Goal: Find specific page/section: Find specific page/section

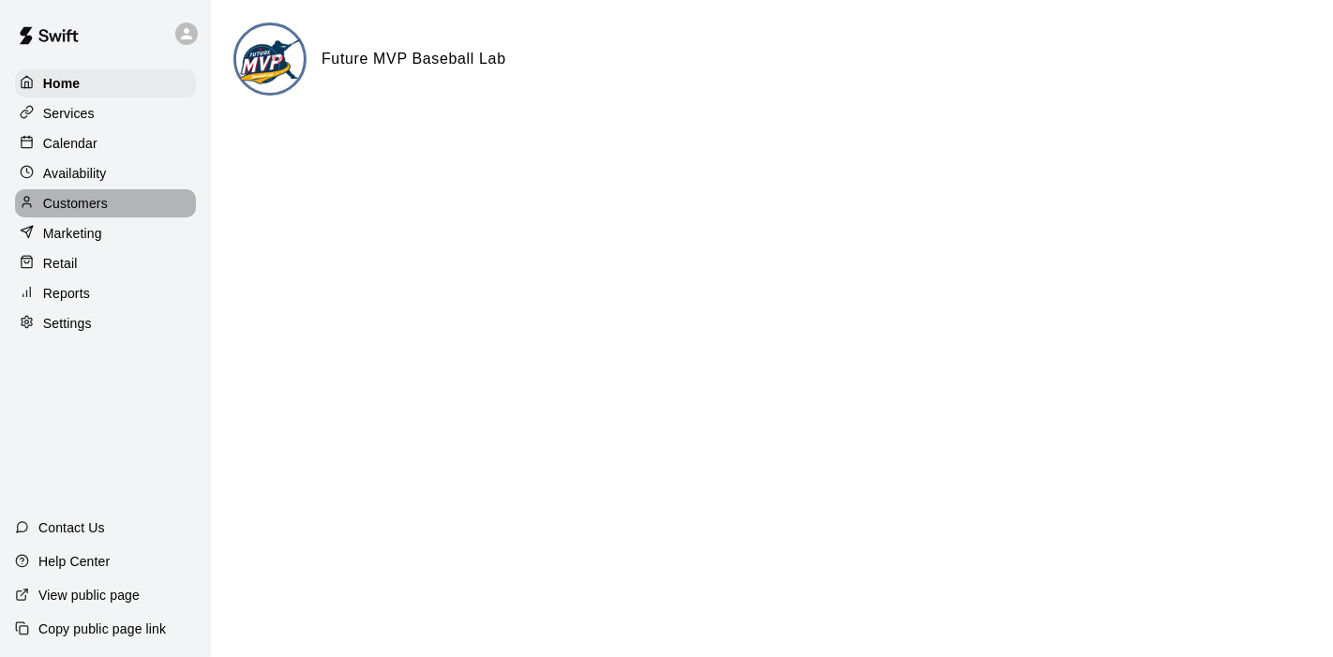
click at [112, 201] on div "Customers" at bounding box center [105, 203] width 181 height 28
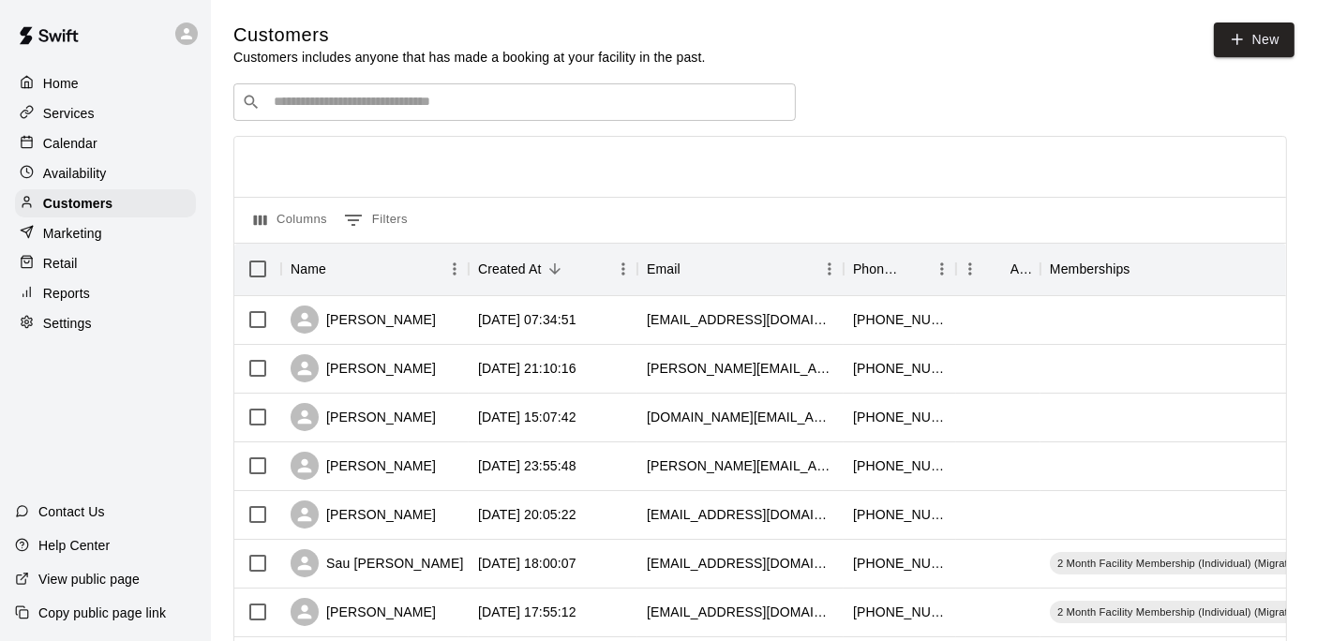
click at [109, 299] on div "Reports" at bounding box center [105, 293] width 181 height 28
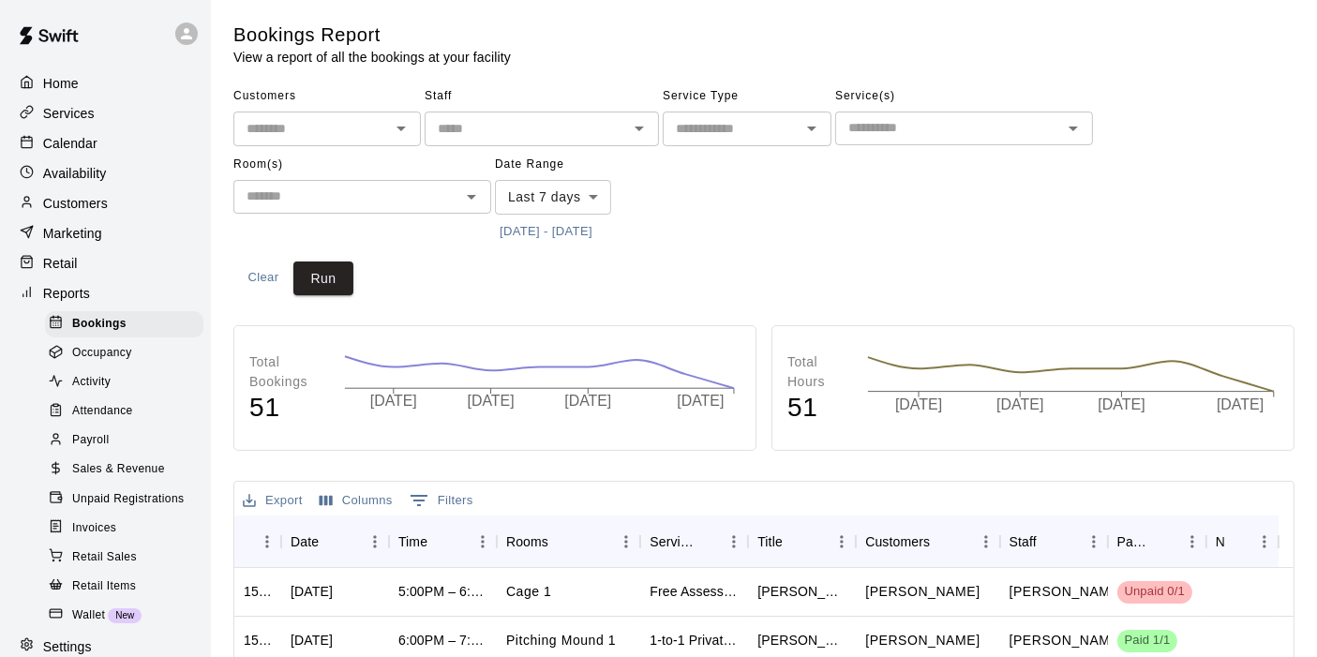
click at [119, 479] on span "Sales & Revenue" at bounding box center [118, 469] width 93 height 19
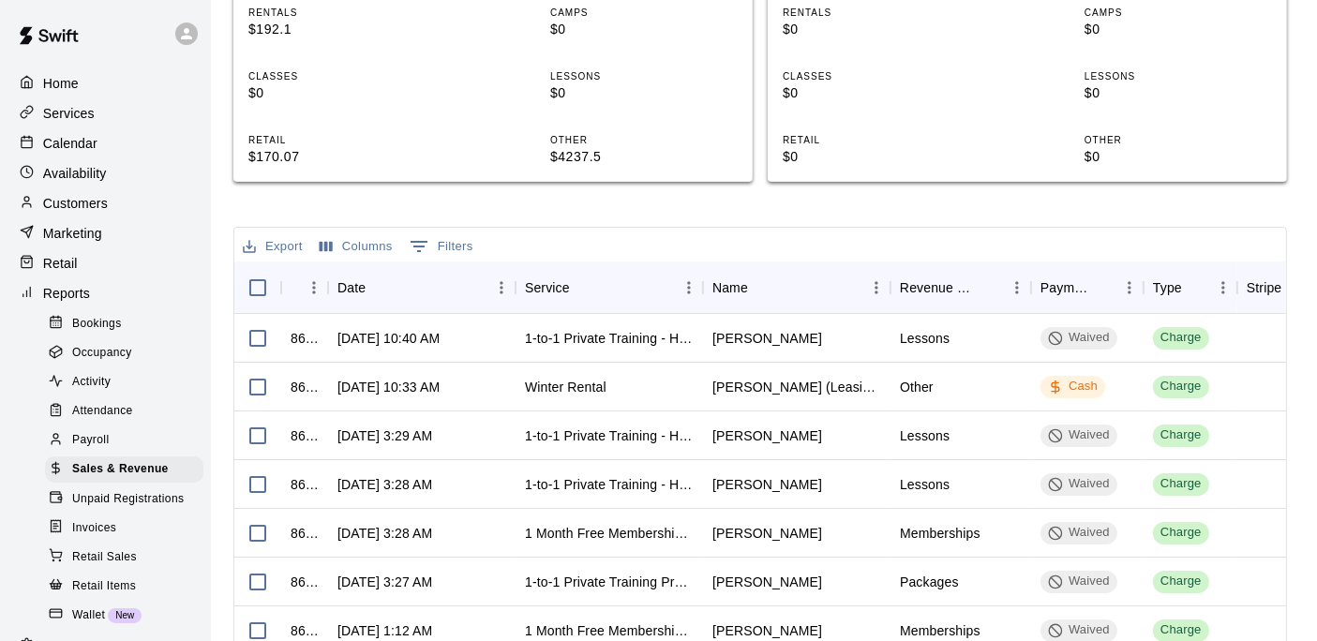
scroll to position [506, 0]
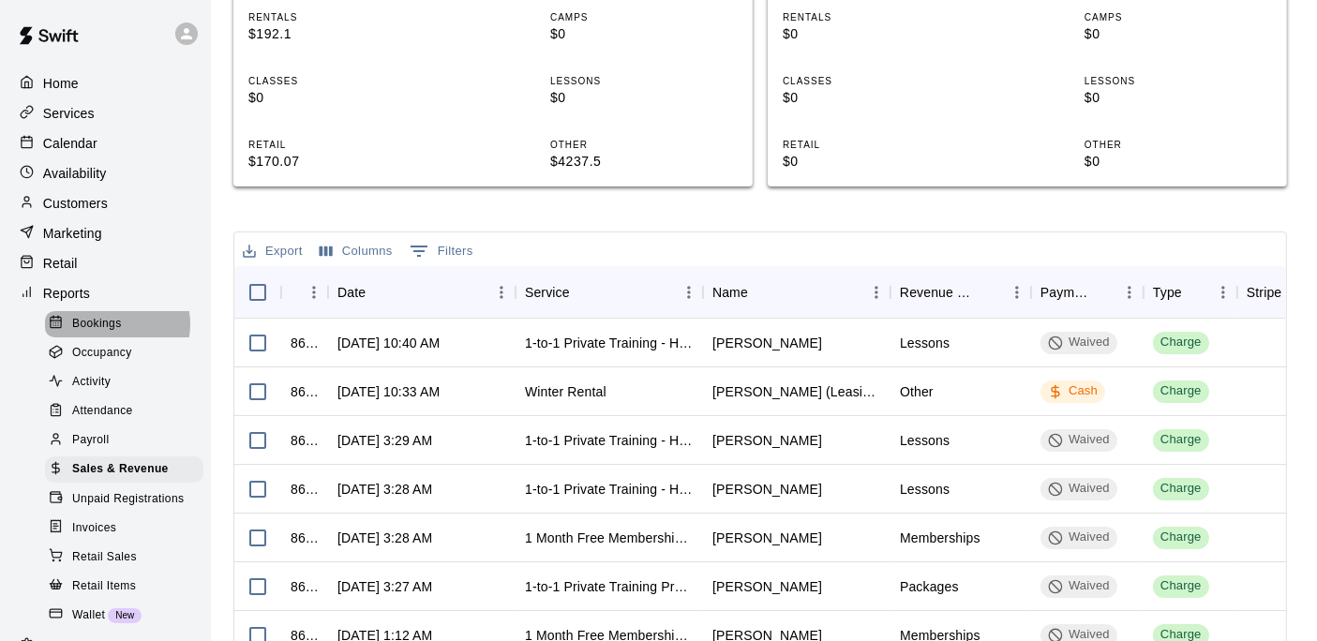
click at [116, 329] on span "Bookings" at bounding box center [97, 324] width 50 height 19
